Goal: Information Seeking & Learning: Learn about a topic

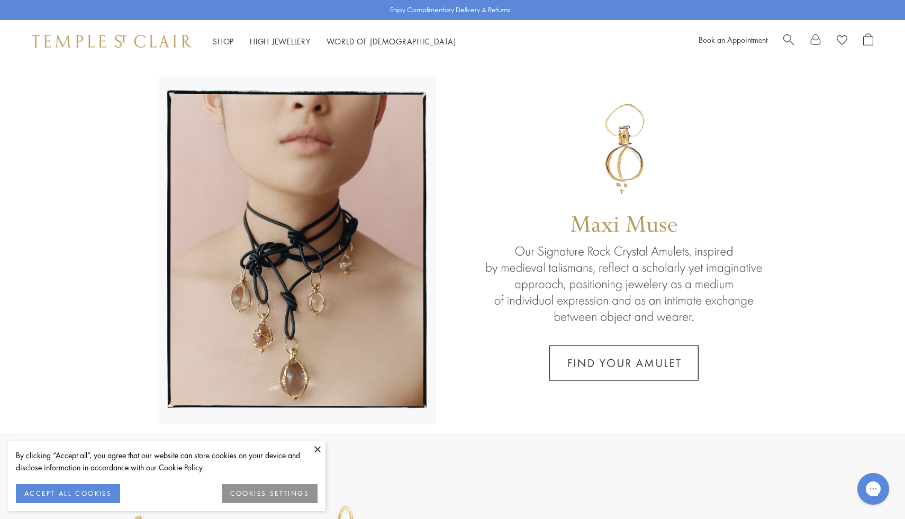
click at [786, 37] on span "Search" at bounding box center [788, 38] width 11 height 11
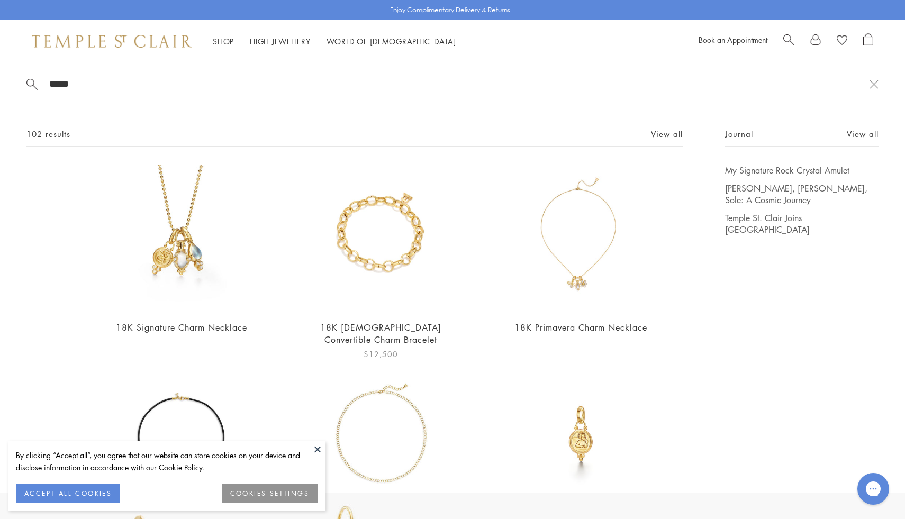
type input "*****"
click at [428, 269] on img at bounding box center [381, 238] width 147 height 147
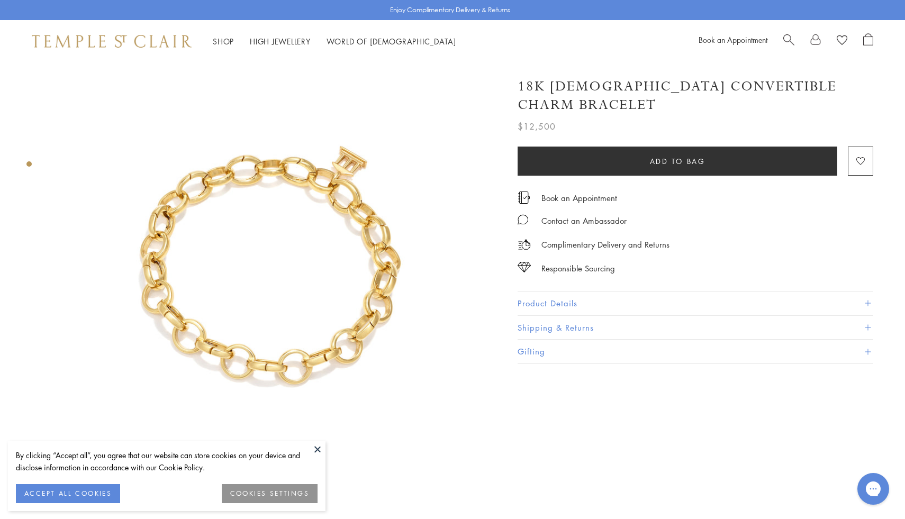
click at [588, 292] on button "Product Details" at bounding box center [696, 304] width 356 height 24
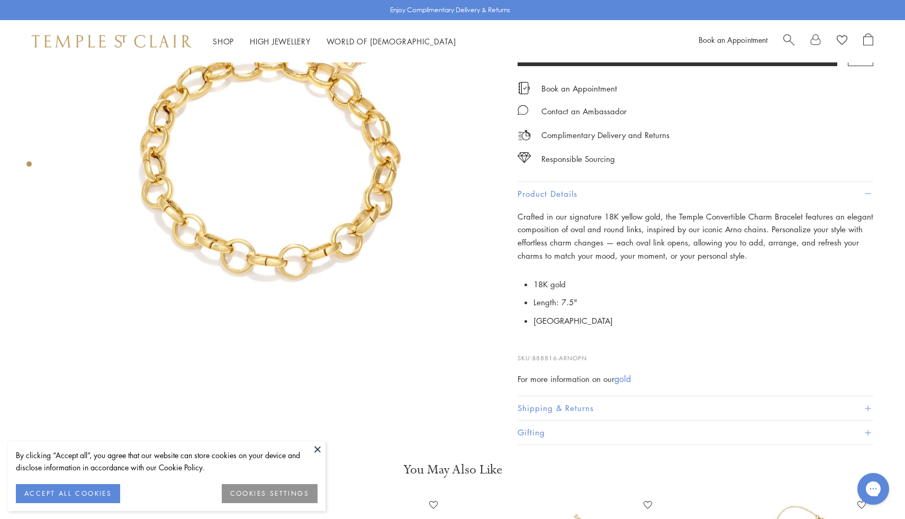
scroll to position [111, 0]
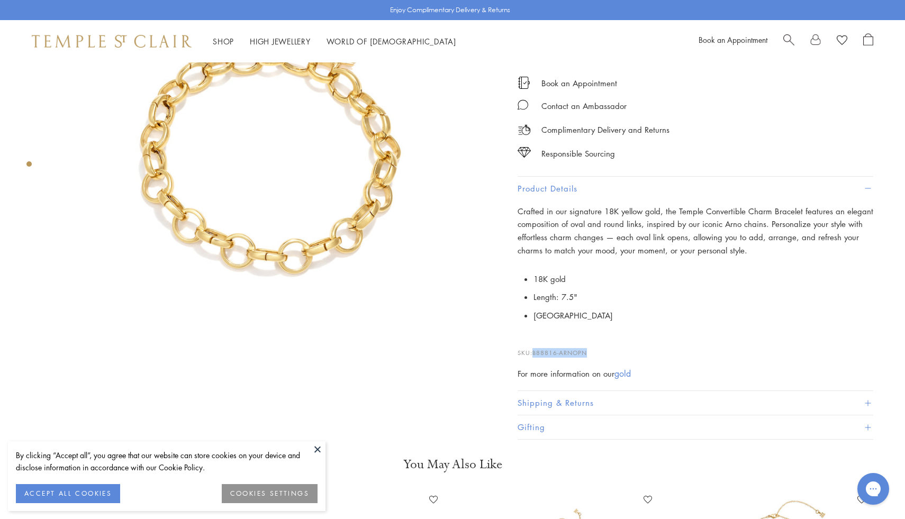
drag, startPoint x: 597, startPoint y: 335, endPoint x: 536, endPoint y: 329, distance: 61.2
click at [536, 338] on p "SKU: B88816-ARNOPN" at bounding box center [696, 348] width 356 height 20
copy span "B88816-ARNOPN"
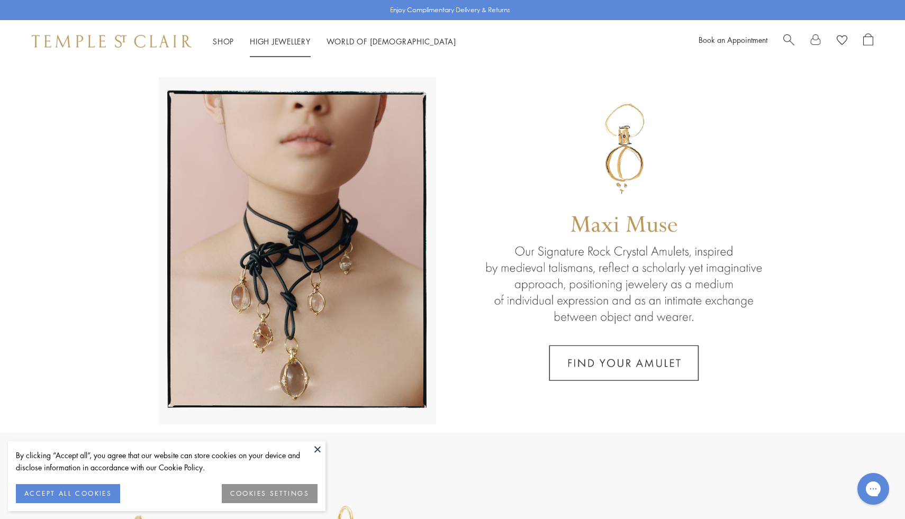
click at [287, 38] on link "High Jewellery High Jewellery" at bounding box center [280, 41] width 61 height 11
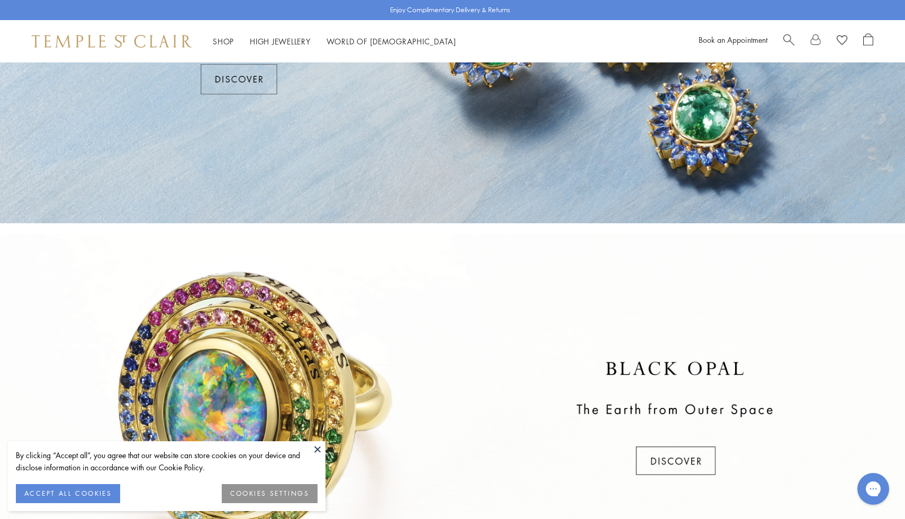
scroll to position [89, 0]
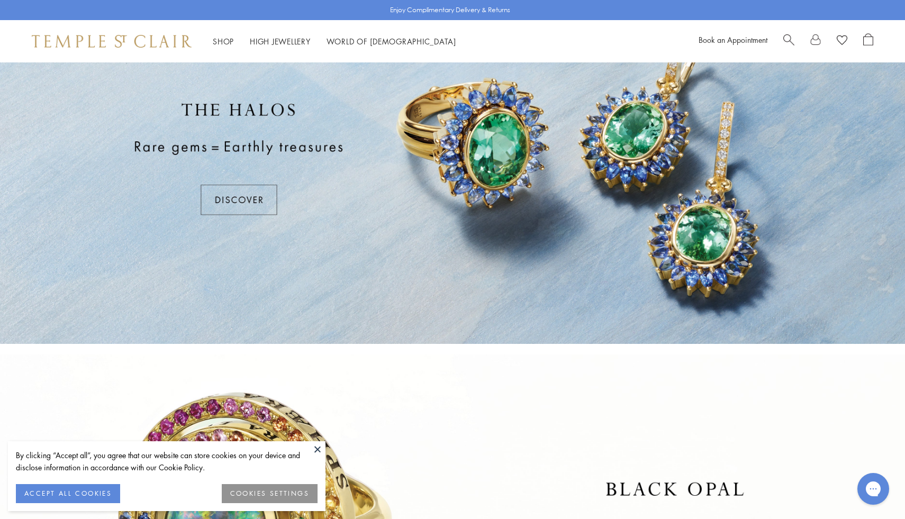
click at [371, 186] on div at bounding box center [452, 159] width 905 height 371
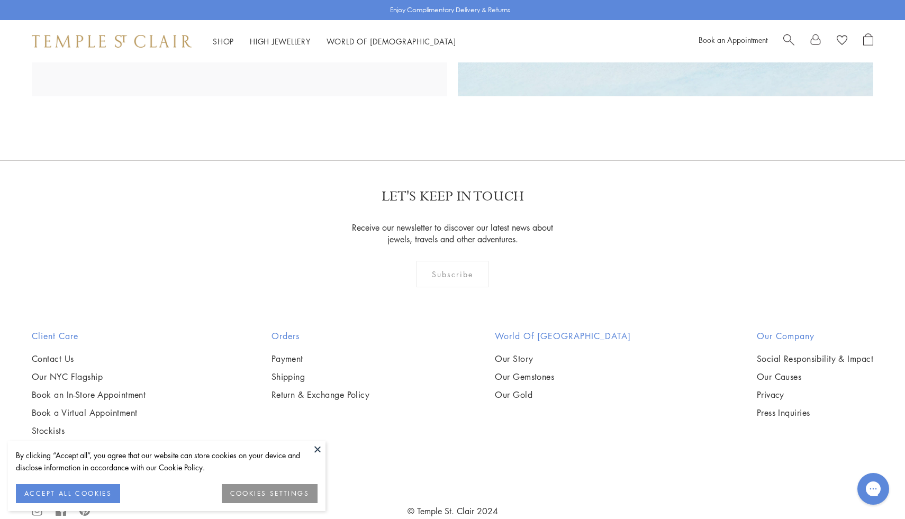
scroll to position [2065, 0]
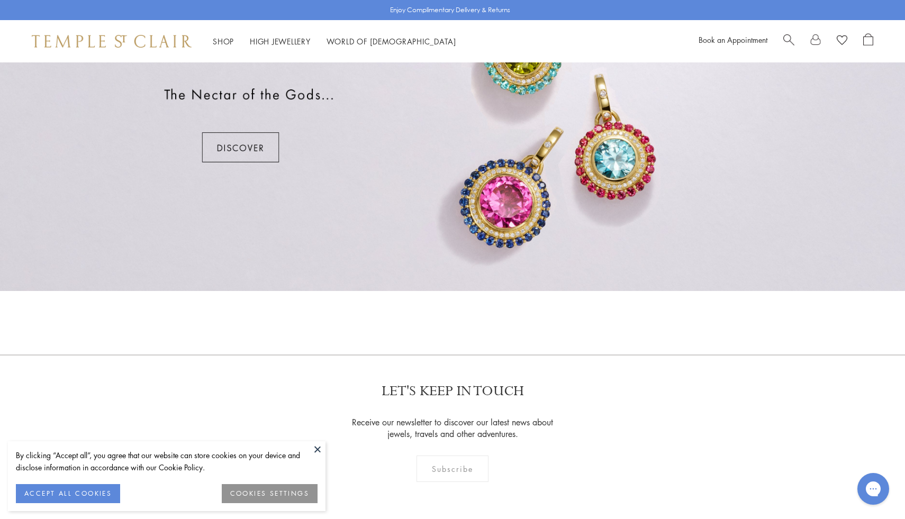
scroll to position [889, 0]
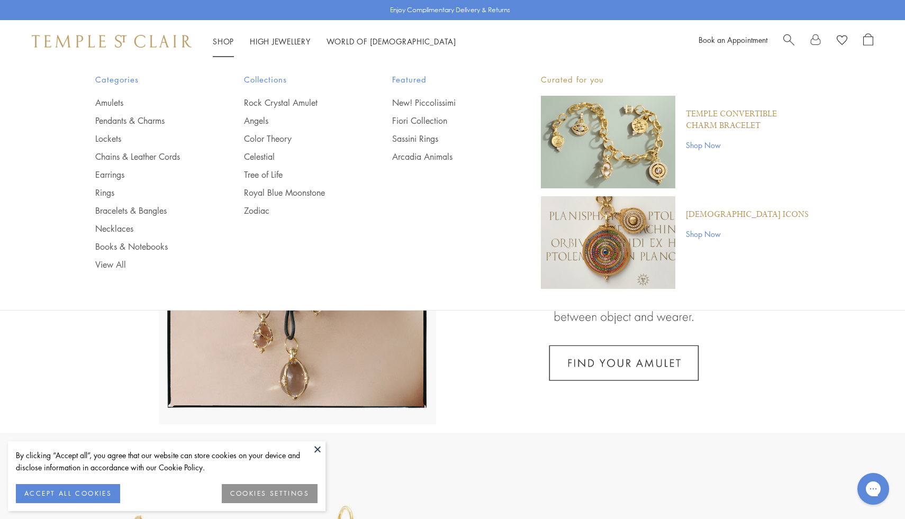
click at [691, 146] on link "Shop Now" at bounding box center [748, 145] width 124 height 12
